Goal: Transaction & Acquisition: Book appointment/travel/reservation

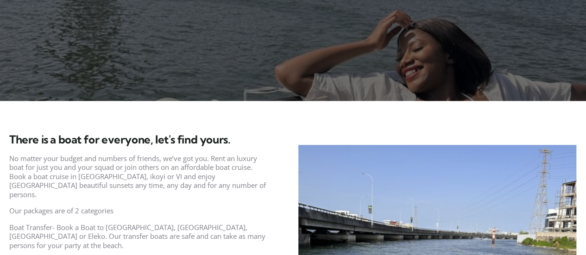
scroll to position [447, 0]
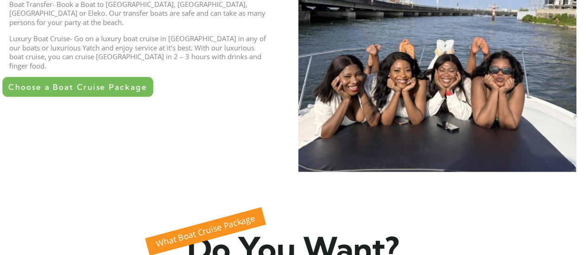
click at [73, 83] on span "Choose a Boat Cruise Package" at bounding box center [77, 87] width 139 height 8
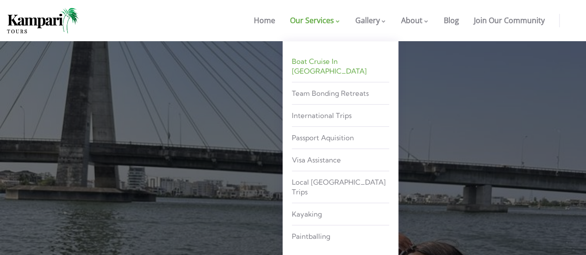
click at [327, 63] on span "Boat Cruise in [GEOGRAPHIC_DATA]" at bounding box center [329, 66] width 75 height 19
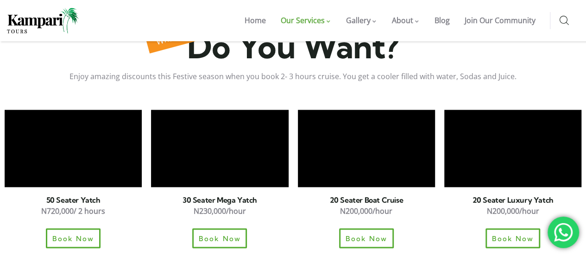
scroll to position [649, 0]
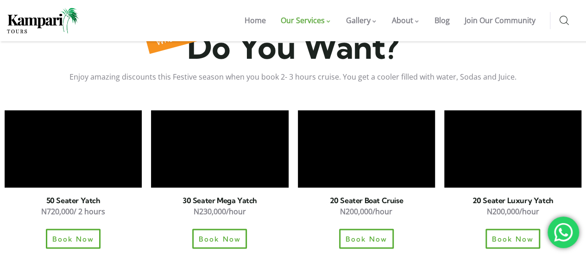
click at [568, 205] on p "N200,000/hour" at bounding box center [512, 211] width 137 height 13
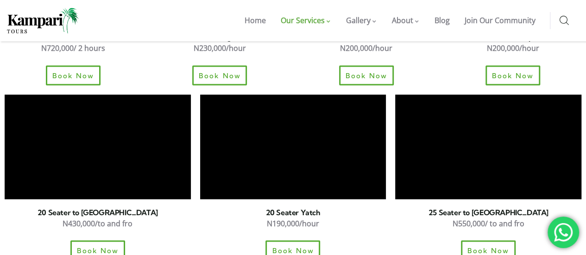
scroll to position [834, 0]
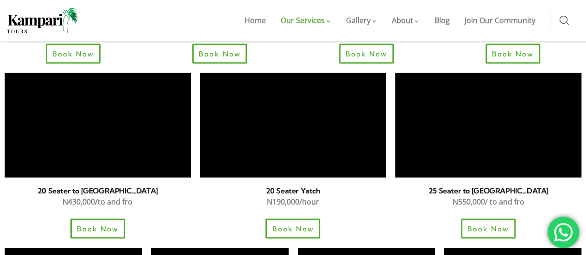
click at [565, 219] on div "Book Now" at bounding box center [488, 229] width 186 height 20
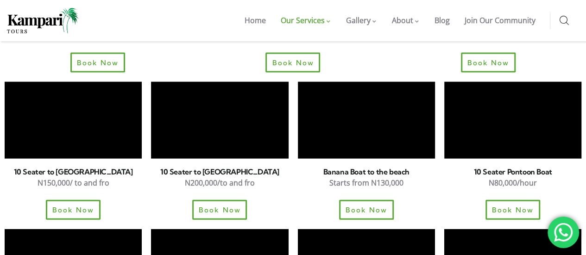
scroll to position [1001, 0]
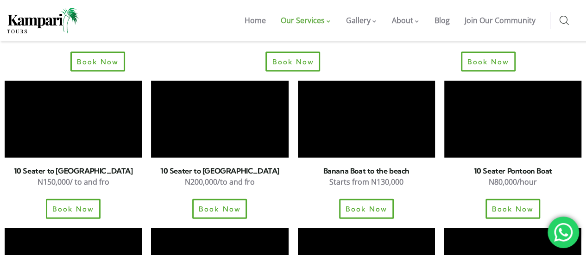
click at [6, 199] on div "Book Now" at bounding box center [73, 209] width 137 height 20
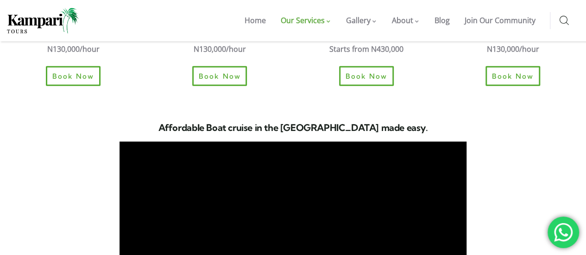
scroll to position [1653, 0]
